Goal: Navigation & Orientation: Find specific page/section

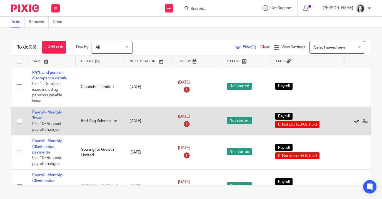
click at [319, 122] on icon at bounding box center [357, 121] width 6 height 6
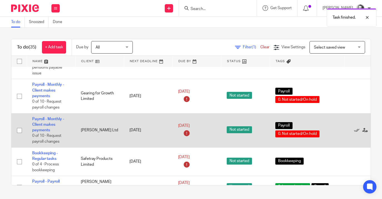
scroll to position [28, 0]
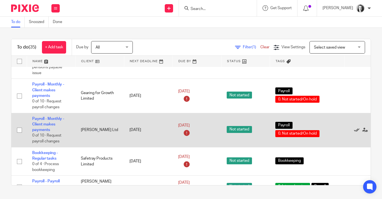
click at [319, 131] on icon at bounding box center [357, 130] width 6 height 6
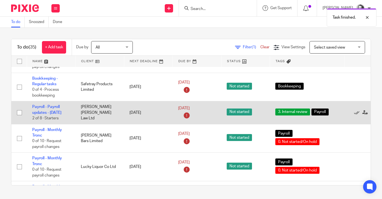
scroll to position [76, 0]
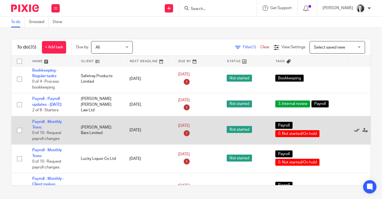
click at [319, 133] on icon at bounding box center [357, 131] width 6 height 6
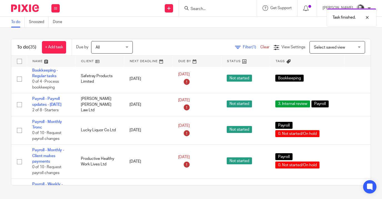
click at [319, 133] on icon at bounding box center [357, 131] width 6 height 6
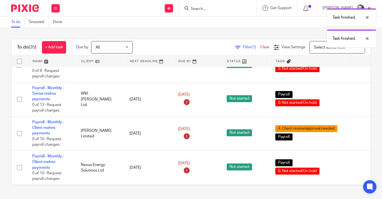
scroll to position [180, 0]
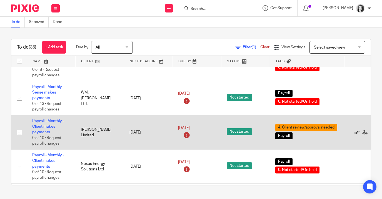
click at [319, 135] on icon at bounding box center [357, 133] width 6 height 6
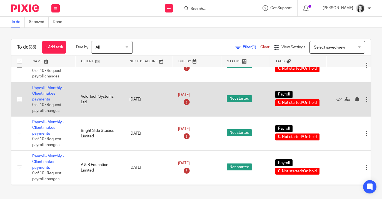
scroll to position [284, 0]
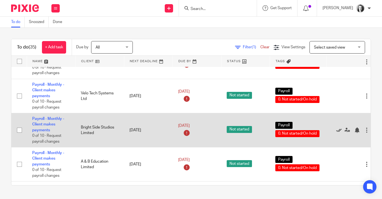
click at [319, 133] on icon at bounding box center [339, 130] width 6 height 6
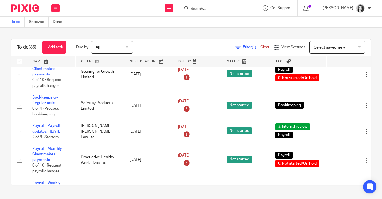
scroll to position [0, 0]
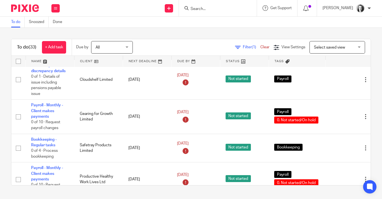
scroll to position [0, 1]
